Goal: Task Accomplishment & Management: Manage account settings

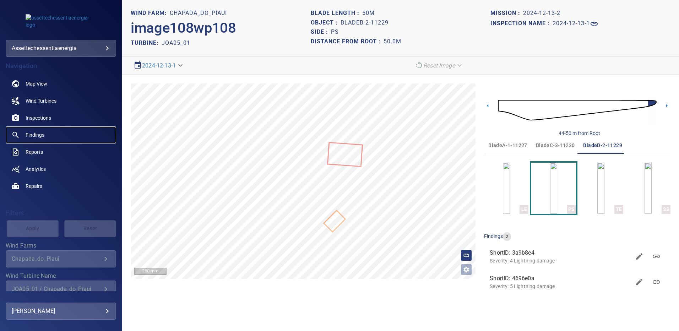
click at [38, 136] on span "Findings" at bounding box center [35, 134] width 19 height 7
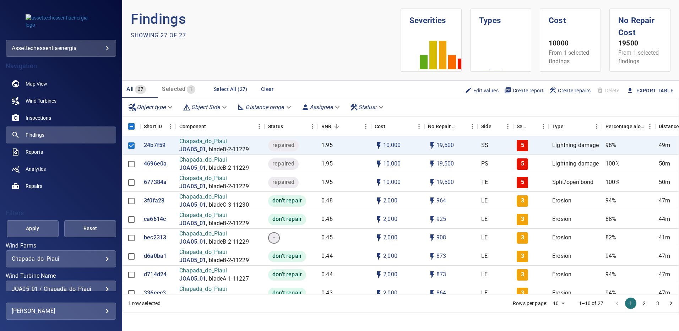
click at [101, 286] on div "JOA05_01 / Chapada_do_Piaui" at bounding box center [61, 288] width 98 height 7
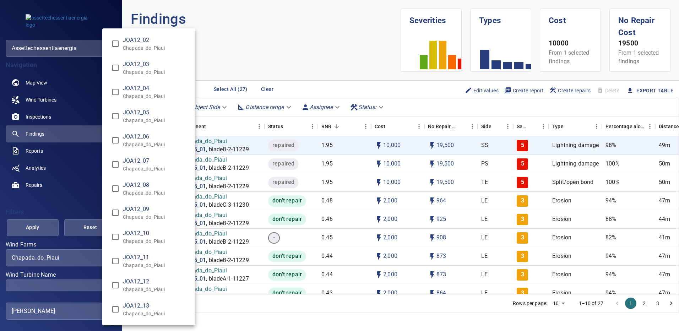
scroll to position [4381, 0]
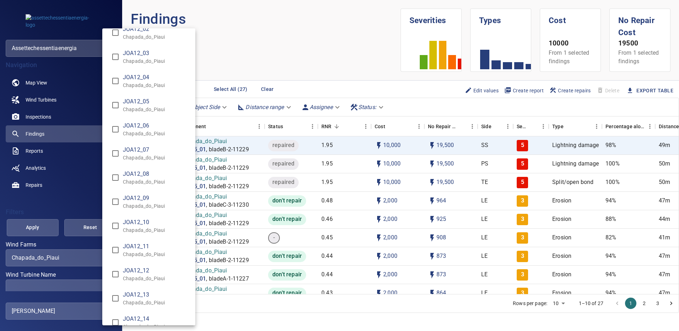
type input "**********"
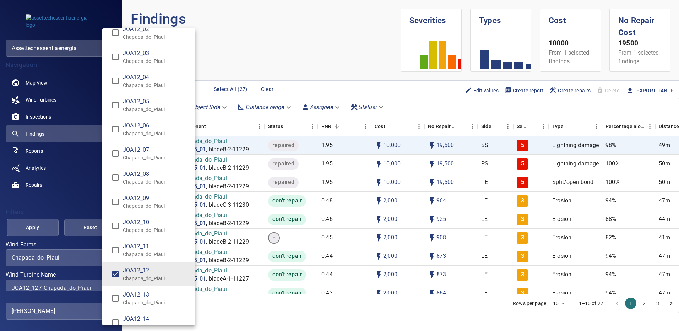
click at [32, 230] on div "Wind Turbine Name" at bounding box center [339, 165] width 679 height 331
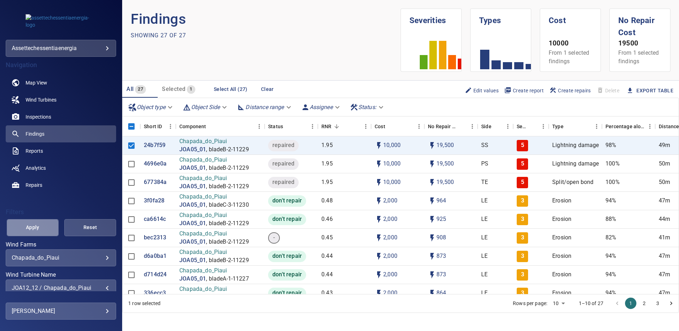
click at [32, 230] on span "Apply" at bounding box center [33, 227] width 34 height 9
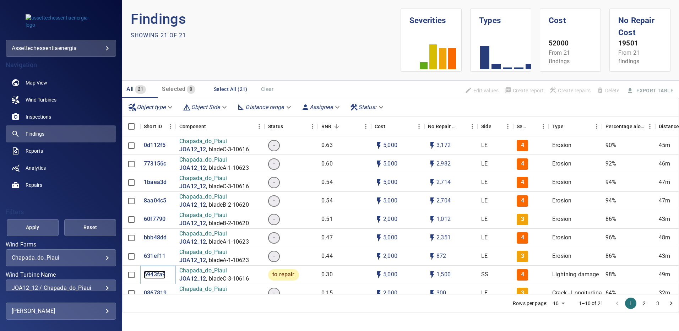
click at [158, 276] on p "6943fa9" at bounding box center [155, 274] width 22 height 8
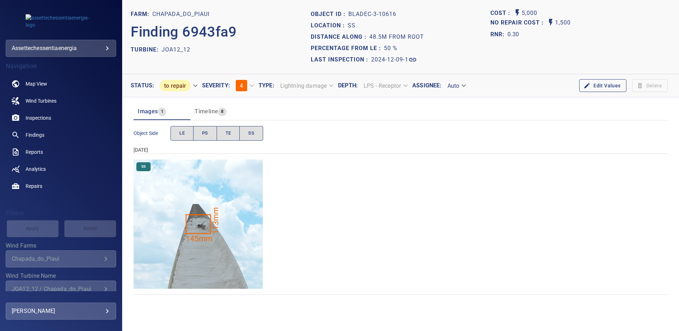
click at [200, 252] on img "Chapada_do_Piaui/JOA12_12/2024-12-09-1/2024-12-09-3/image206wp206.jpg" at bounding box center [197, 223] width 129 height 129
